Goal: Information Seeking & Learning: Find specific page/section

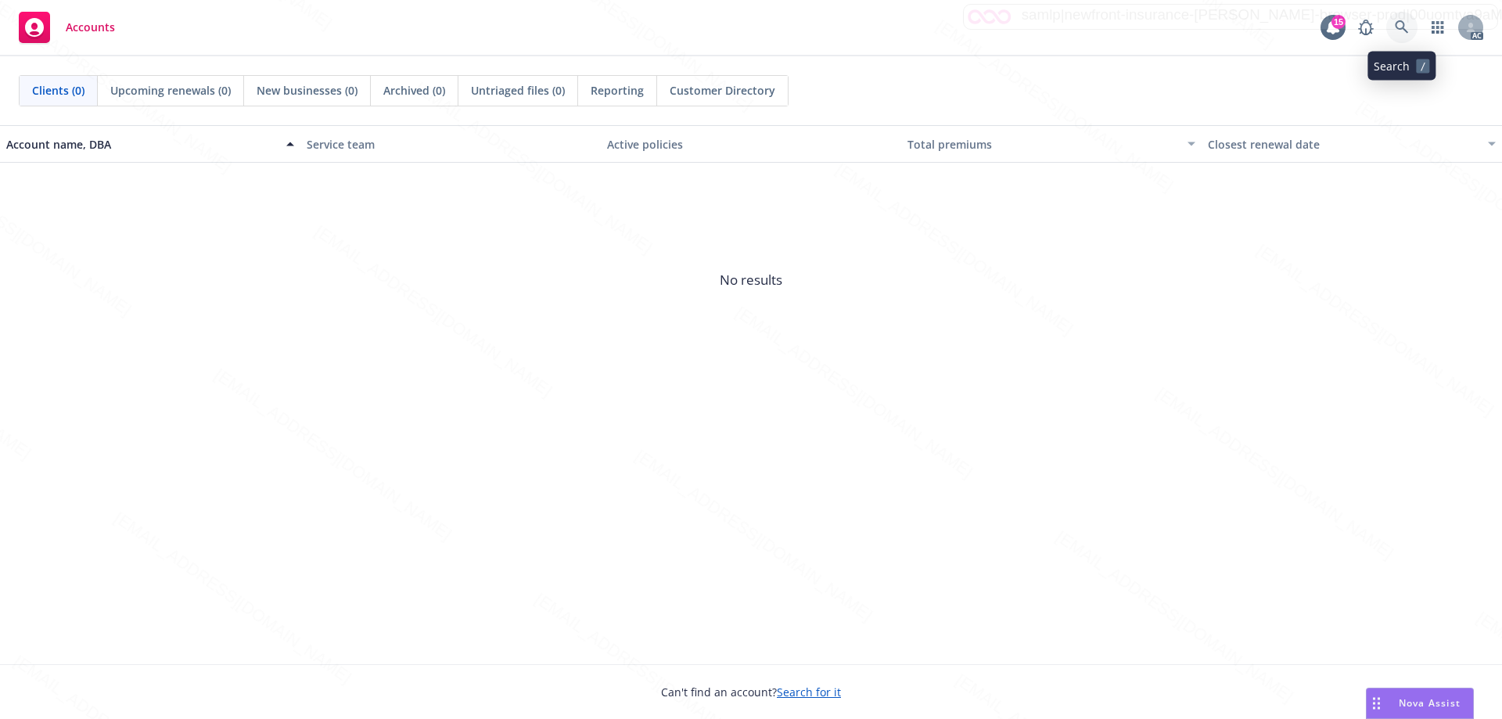
click at [1401, 20] on link at bounding box center [1401, 27] width 31 height 31
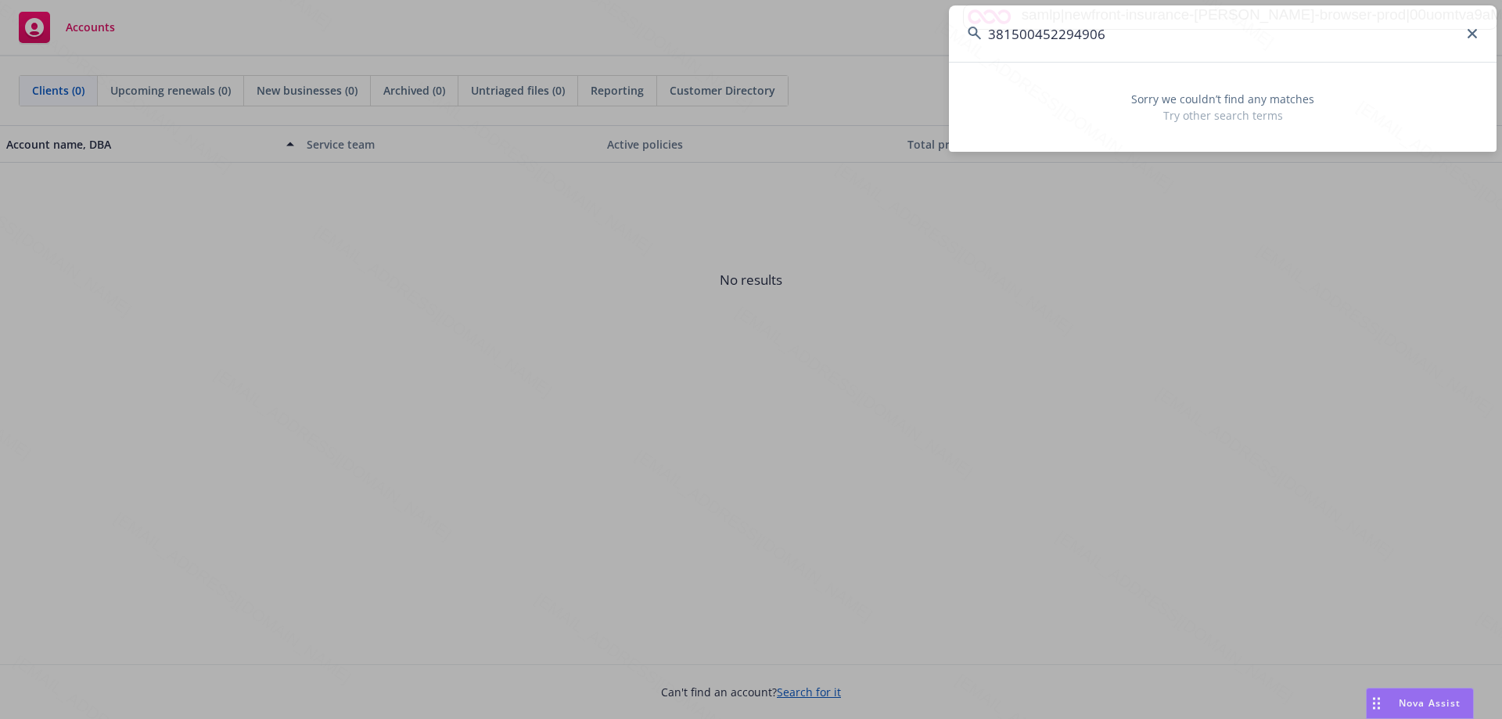
drag, startPoint x: 1119, startPoint y: 42, endPoint x: 961, endPoint y: 42, distance: 157.2
click at [961, 42] on input "381500452294906" at bounding box center [1223, 33] width 548 height 56
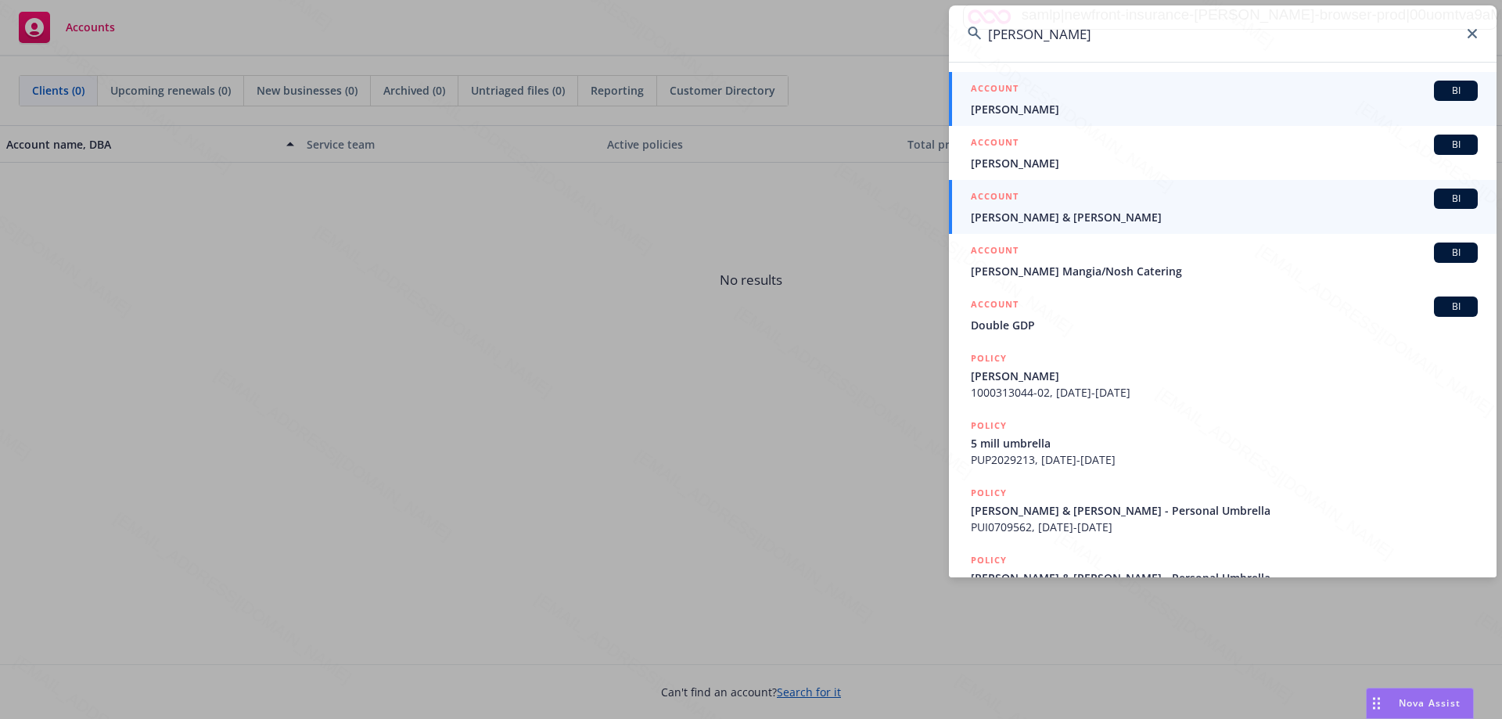
type input "[PERSON_NAME]"
click at [1033, 214] on span "[PERSON_NAME] & [PERSON_NAME]" at bounding box center [1224, 217] width 507 height 16
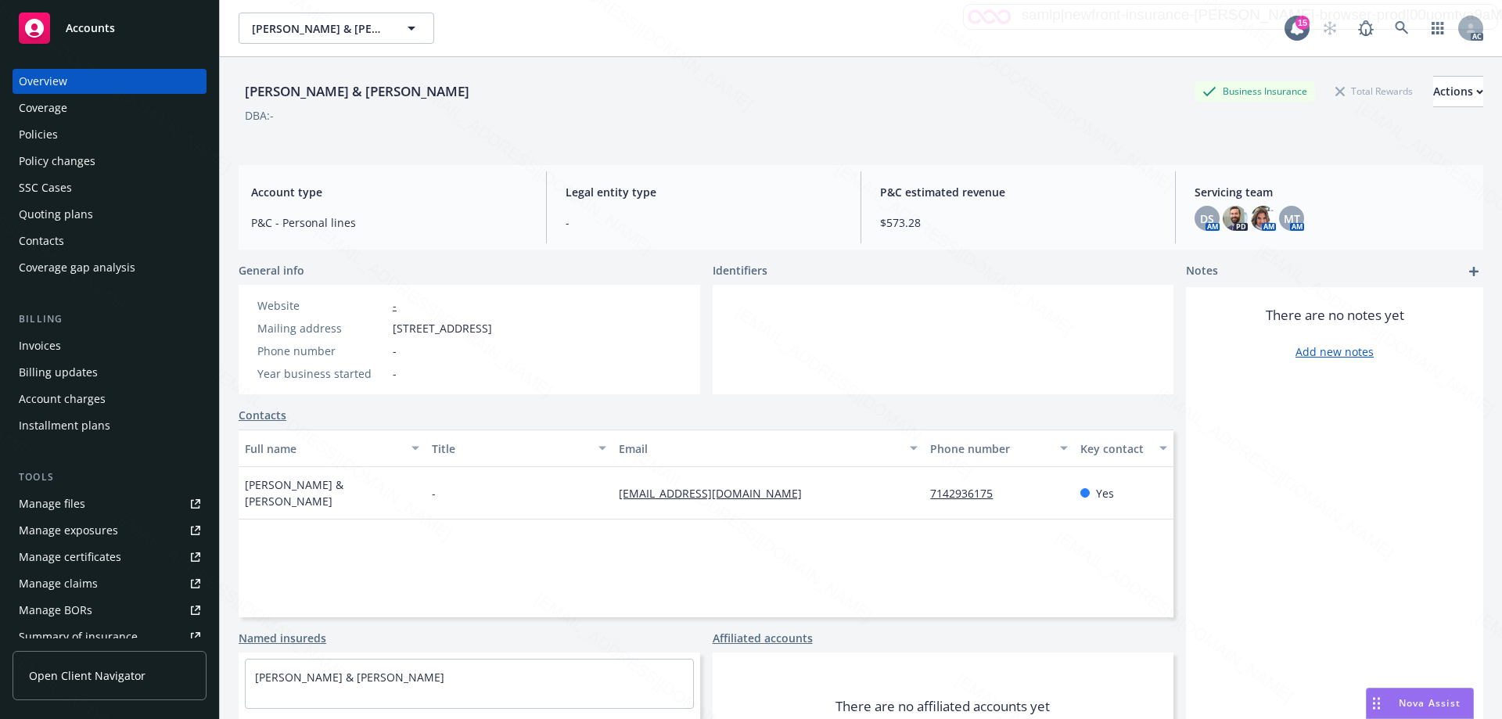
click at [47, 136] on div "Policies" at bounding box center [38, 134] width 39 height 25
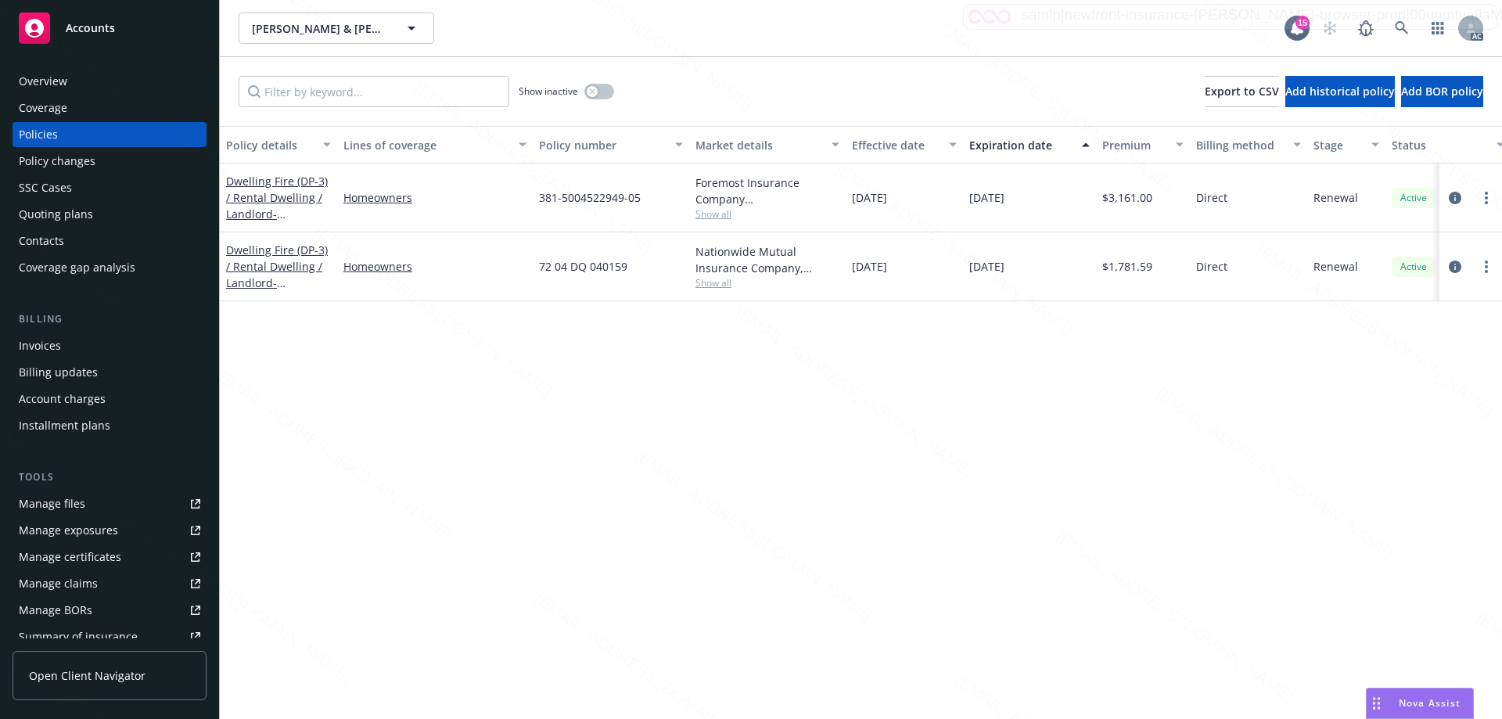
click at [702, 214] on span "Show all" at bounding box center [767, 213] width 144 height 13
click at [1456, 196] on icon "circleInformation" at bounding box center [1455, 198] width 13 height 13
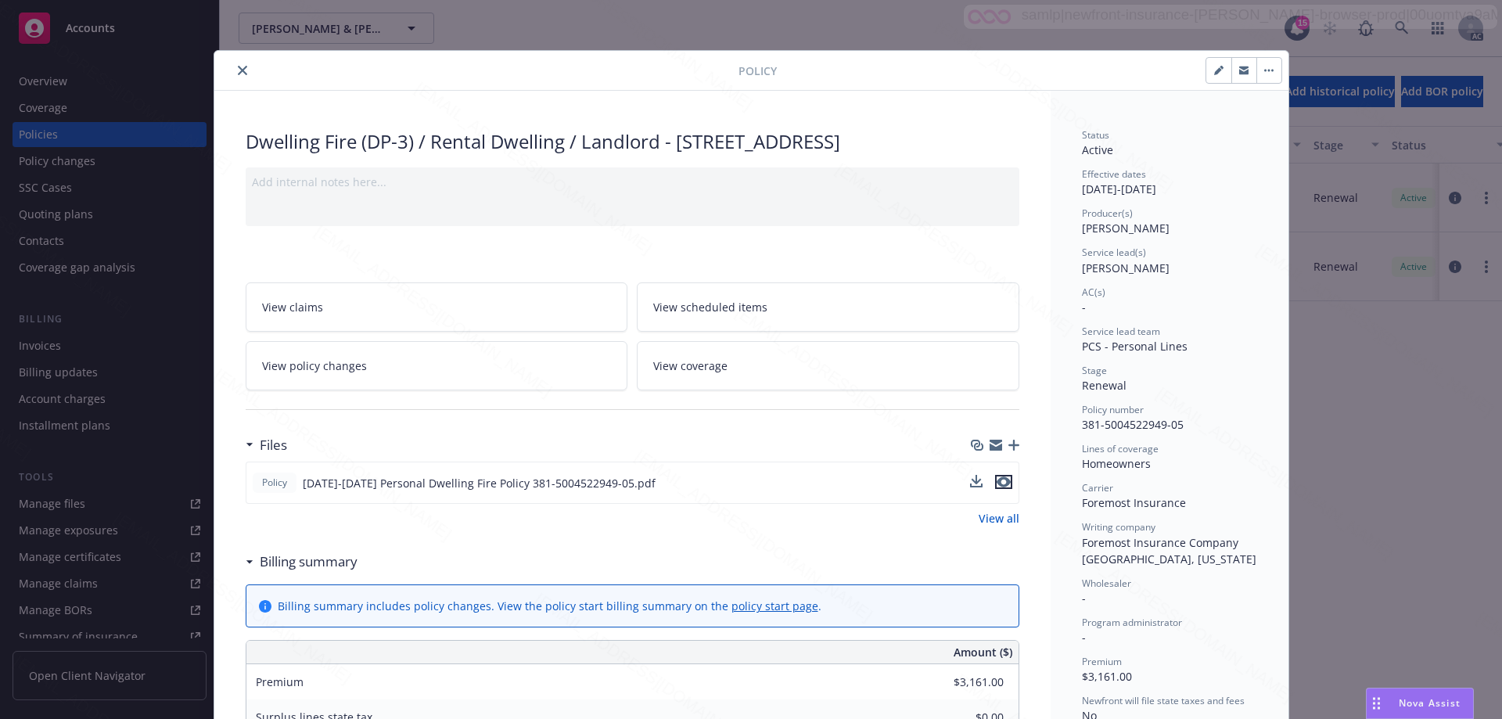
click at [1005, 480] on button "preview file" at bounding box center [1003, 482] width 17 height 14
